Goal: Transaction & Acquisition: Purchase product/service

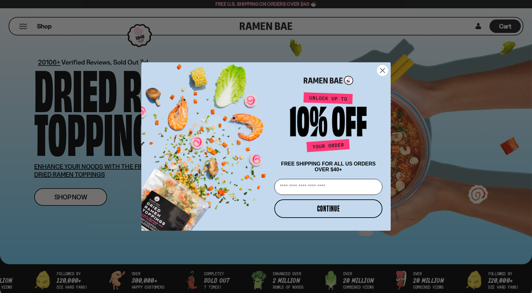
click at [383, 70] on icon "Close dialog" at bounding box center [382, 70] width 4 height 4
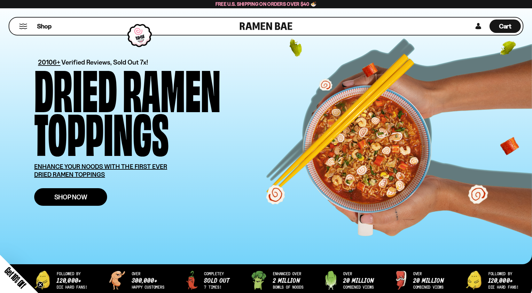
click at [70, 200] on span "Shop Now" at bounding box center [70, 197] width 33 height 7
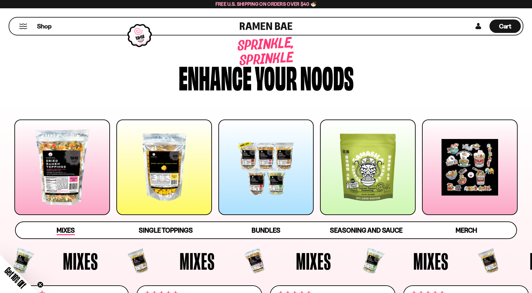
click at [71, 233] on span "Mixes" at bounding box center [66, 230] width 18 height 9
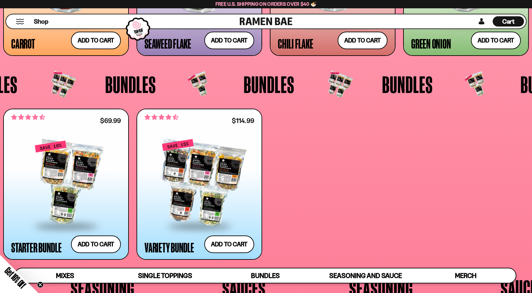
scroll to position [1387, 0]
